Goal: Navigation & Orientation: Go to known website

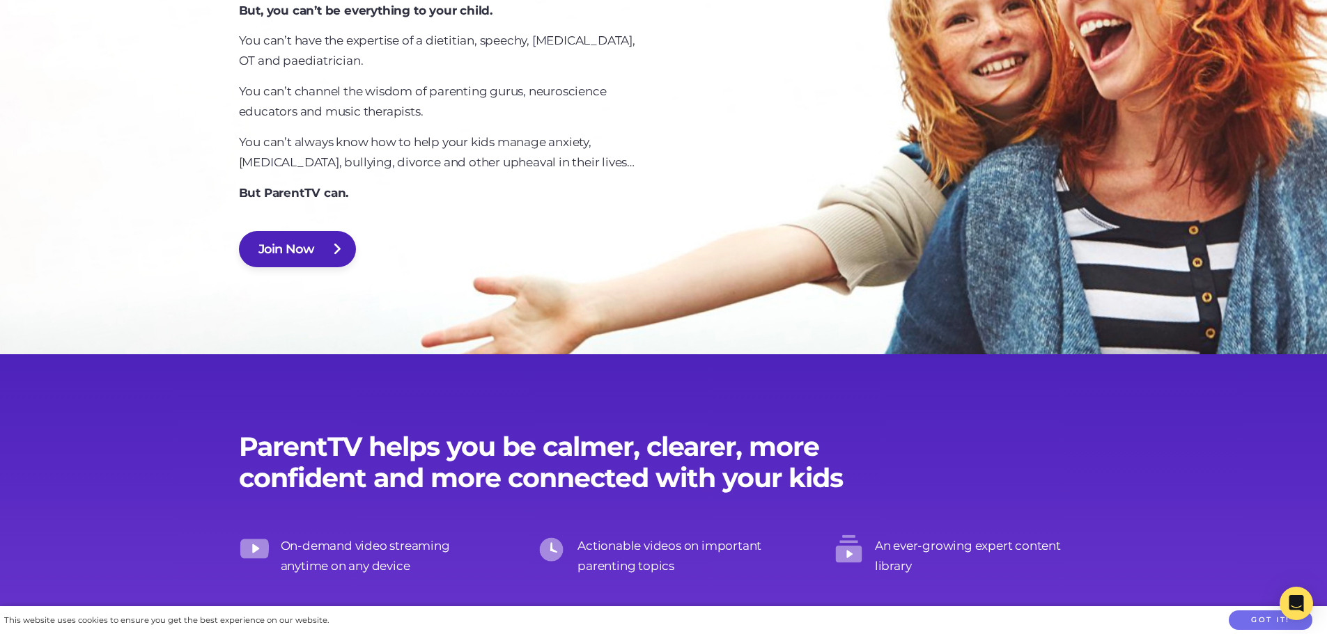
scroll to position [1045, 0]
